Goal: Information Seeking & Learning: Learn about a topic

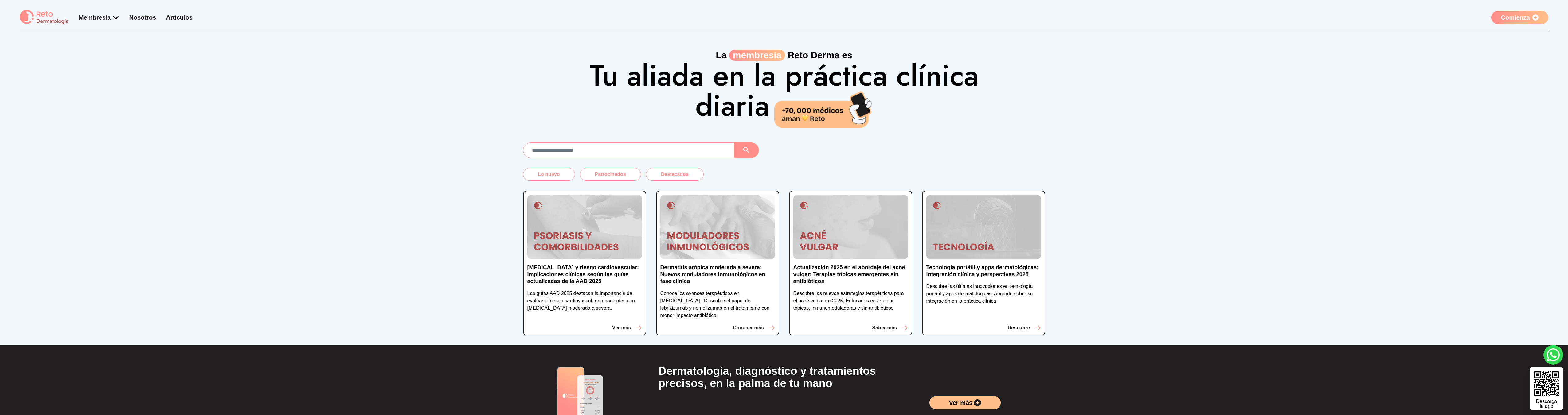
click at [1539, 16] on link "Comienza" at bounding box center [1520, 18] width 57 height 13
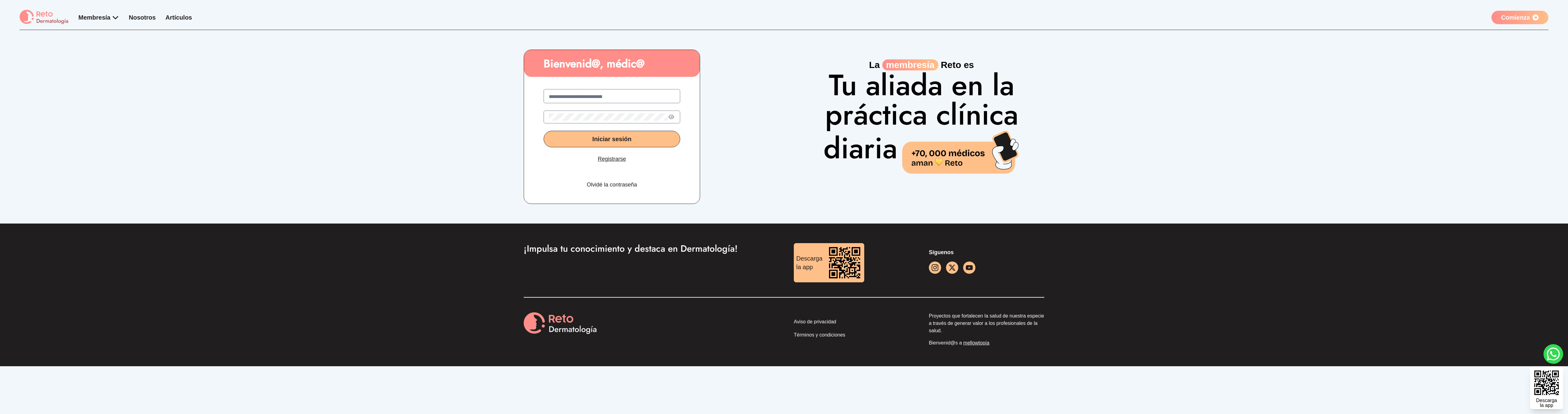
click at [572, 94] on input "text" at bounding box center [612, 97] width 126 height 7
type input "**********"
click at [544, 131] on button "Iniciar sesión" at bounding box center [612, 139] width 136 height 16
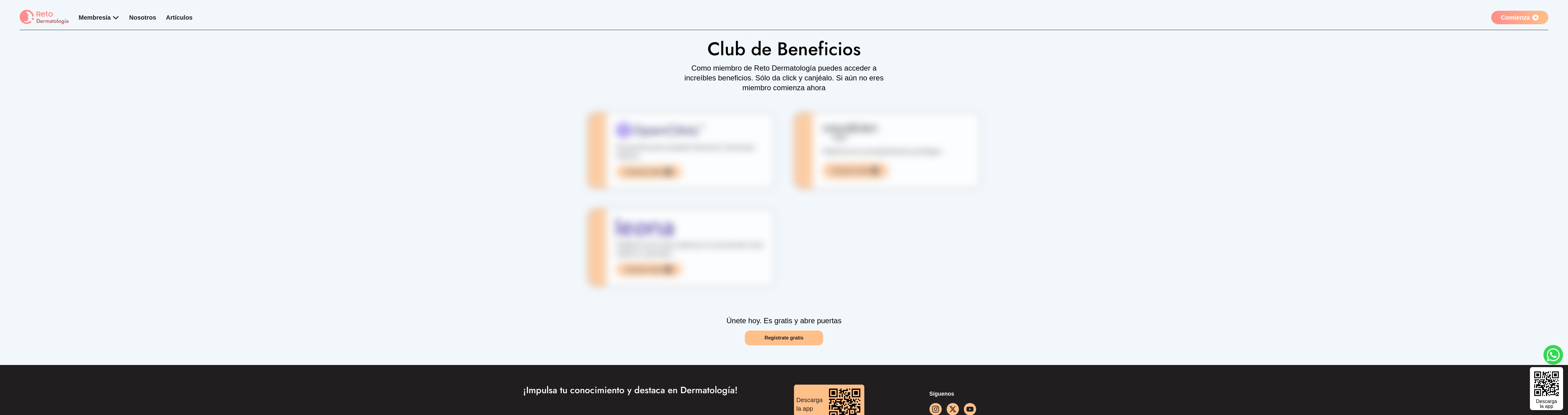
click at [757, 331] on link "Regístrate gratis" at bounding box center [784, 338] width 78 height 15
click at [1507, 24] on div "Membresía App Reto Dermatología Examen CMD Eventos Bolsa de empleo Club de bene…" at bounding box center [784, 20] width 1529 height 20
click at [1509, 23] on link "Comienza" at bounding box center [1520, 18] width 57 height 13
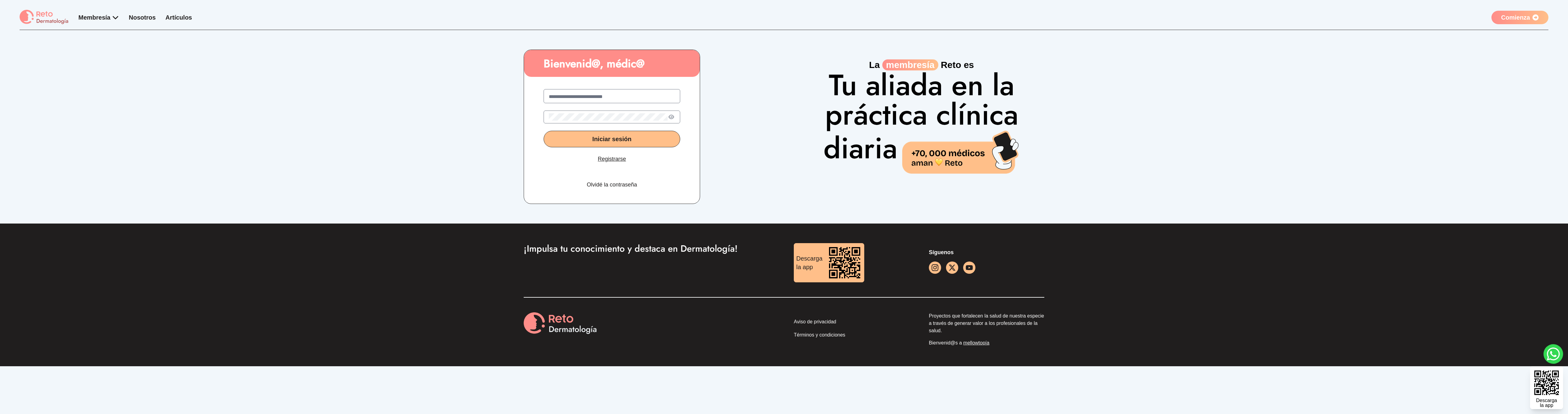
click at [586, 95] on input "text" at bounding box center [612, 97] width 126 height 7
type input "**********"
click at [544, 131] on button "Iniciar sesión" at bounding box center [612, 139] width 136 height 16
click at [1536, 23] on link "Comienza" at bounding box center [1520, 18] width 57 height 13
click at [570, 99] on input "text" at bounding box center [612, 97] width 126 height 7
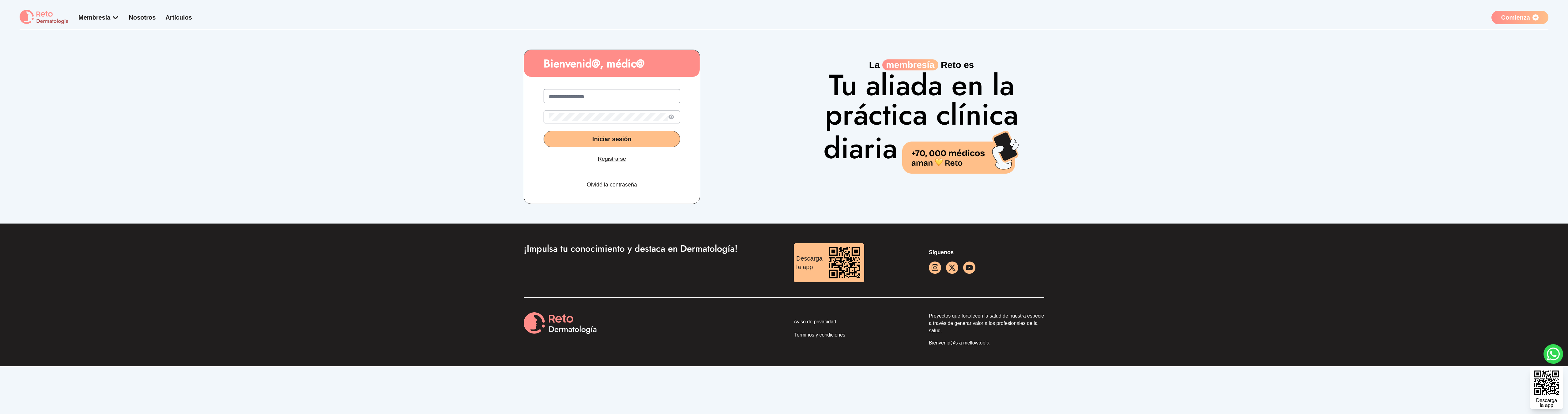
type input "**********"
click at [544, 131] on button "Iniciar sesión" at bounding box center [612, 139] width 136 height 16
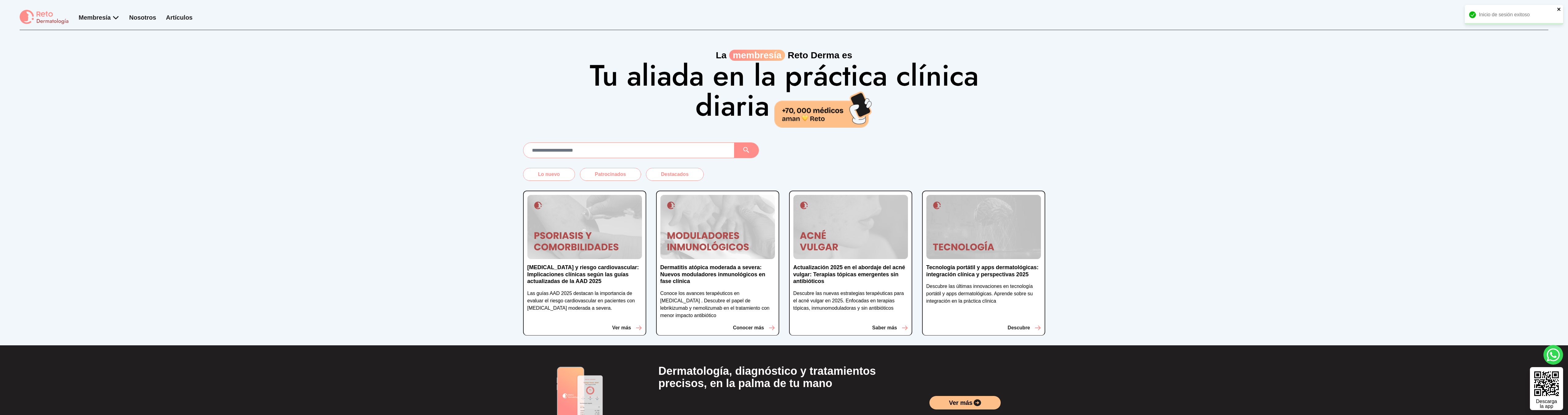
click at [1561, 9] on icon "close" at bounding box center [1559, 9] width 4 height 5
click at [114, 87] on span "Club de beneficios" at bounding box center [111, 86] width 55 height 7
click at [62, 43] on div "La membresía Reto Derma es Tu aliada en la práctica clínica diaria" at bounding box center [784, 78] width 1568 height 97
click at [56, 27] on div "Membresía App Reto Dermatología Examen CMD Eventos Bolsa de empleo Club de bene…" at bounding box center [784, 20] width 1529 height 20
click at [105, 81] on link "Club de beneficios" at bounding box center [123, 87] width 89 height 13
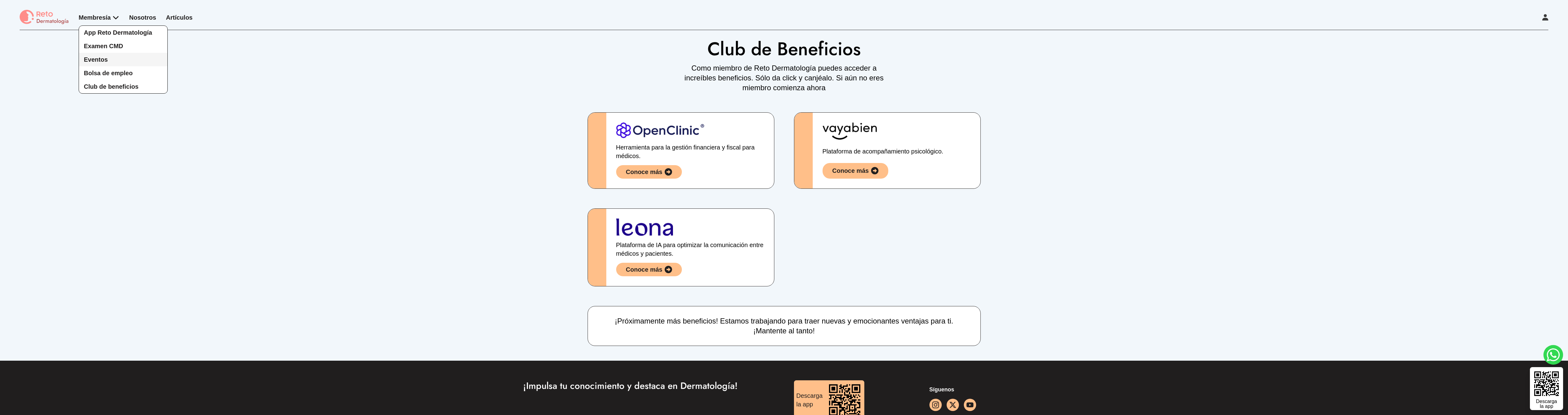
click at [103, 59] on span "Eventos" at bounding box center [95, 59] width 24 height 7
